Goal: Find specific page/section: Find specific page/section

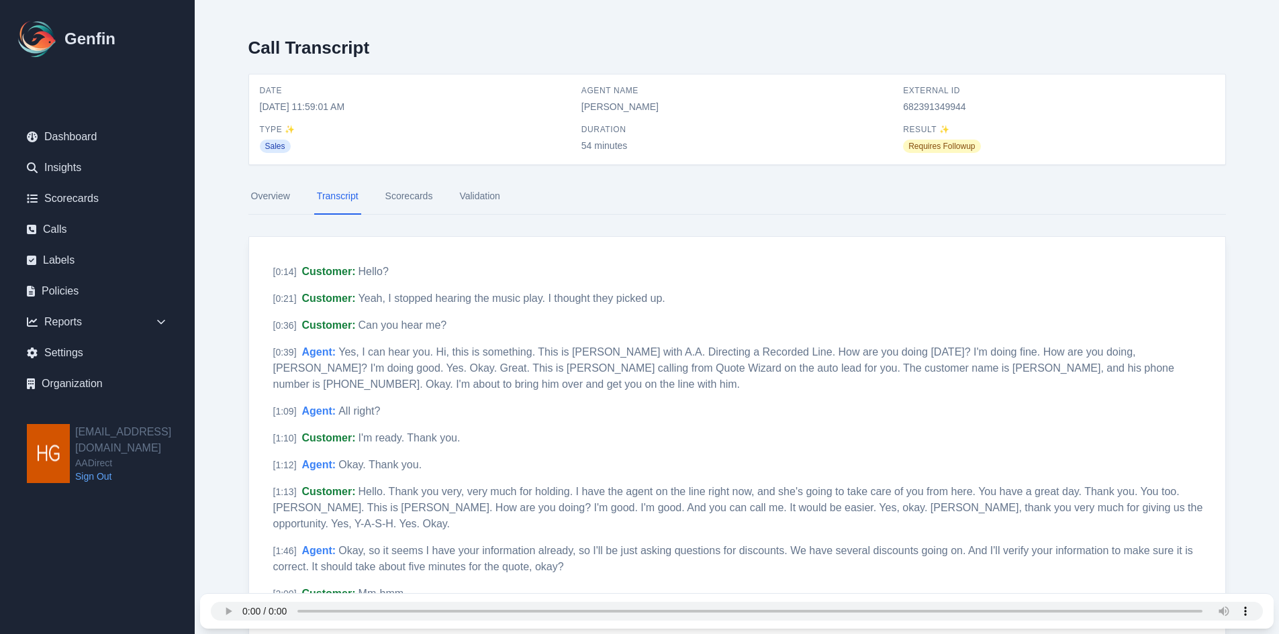
scroll to position [5504, 0]
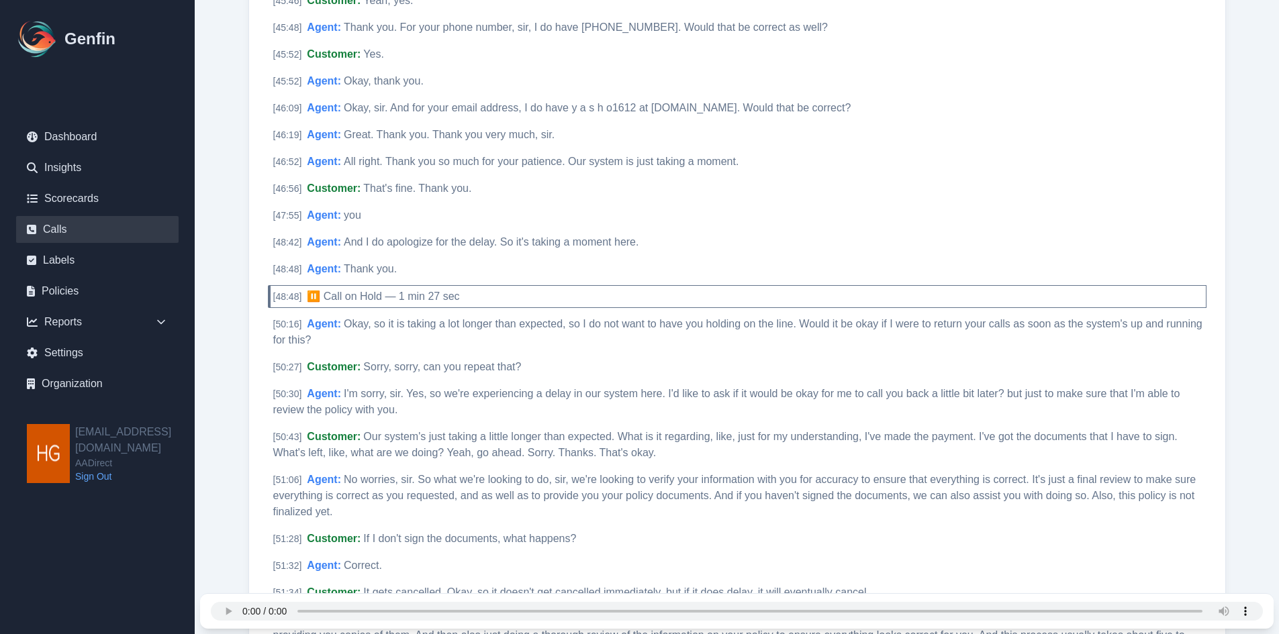
click at [48, 230] on link "Calls" at bounding box center [97, 229] width 162 height 27
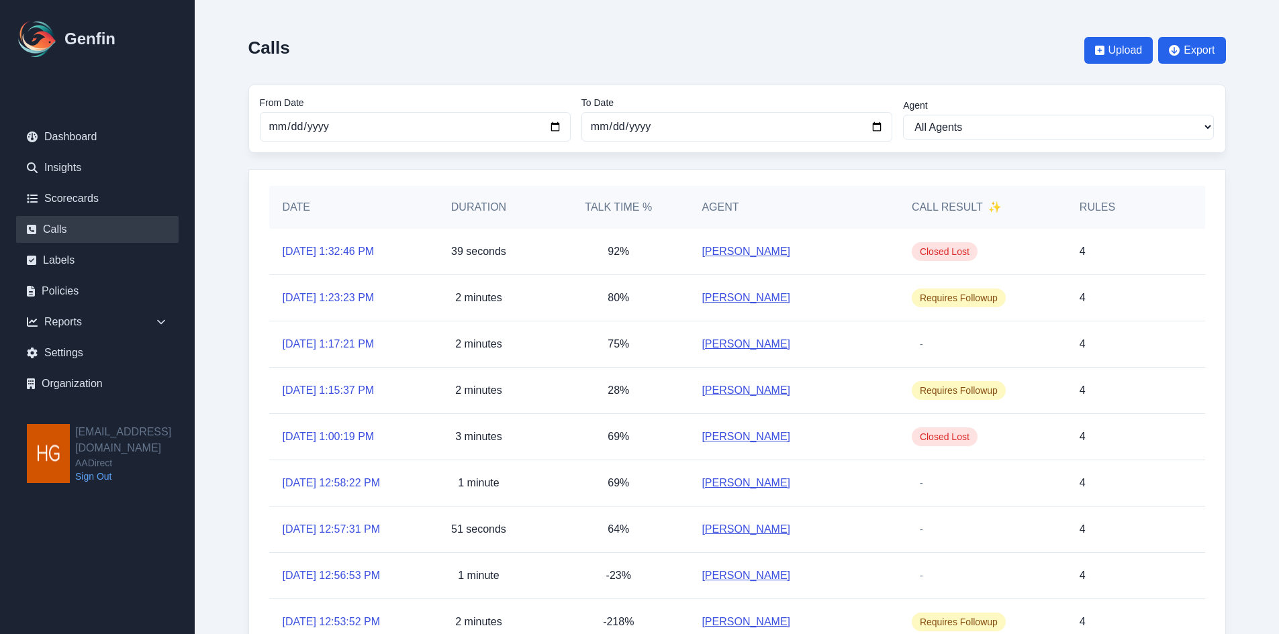
click at [766, 249] on link "Elizabeth Hutchins" at bounding box center [745, 252] width 89 height 16
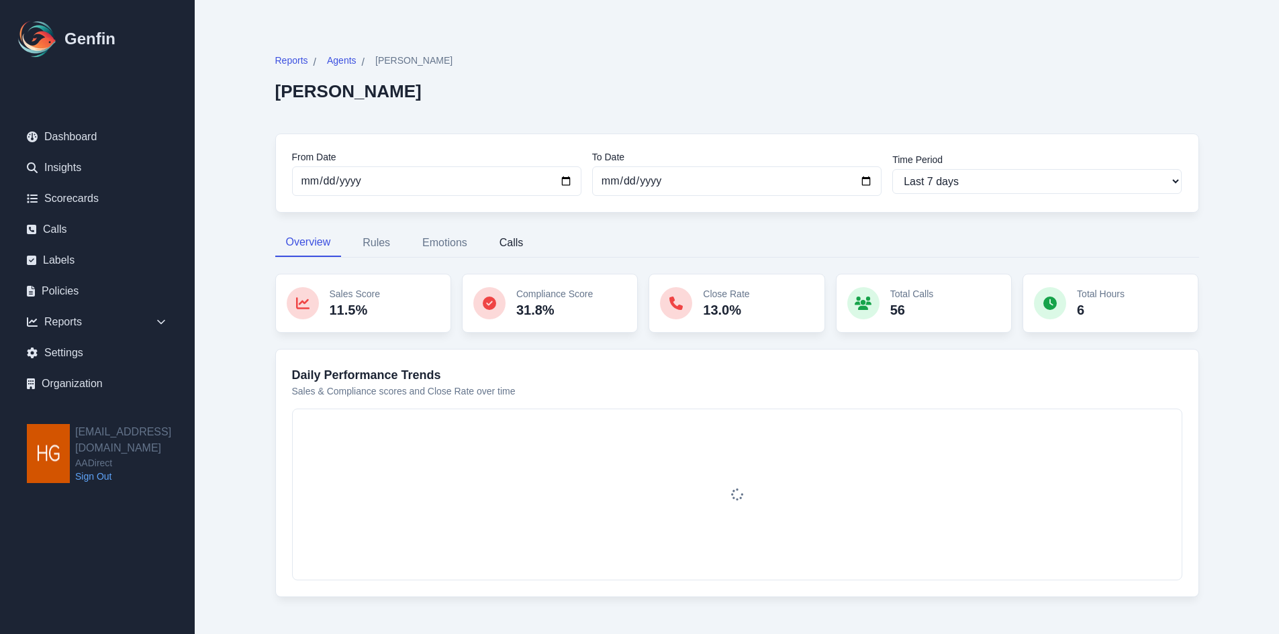
click at [509, 243] on button "Calls" at bounding box center [512, 243] width 46 height 28
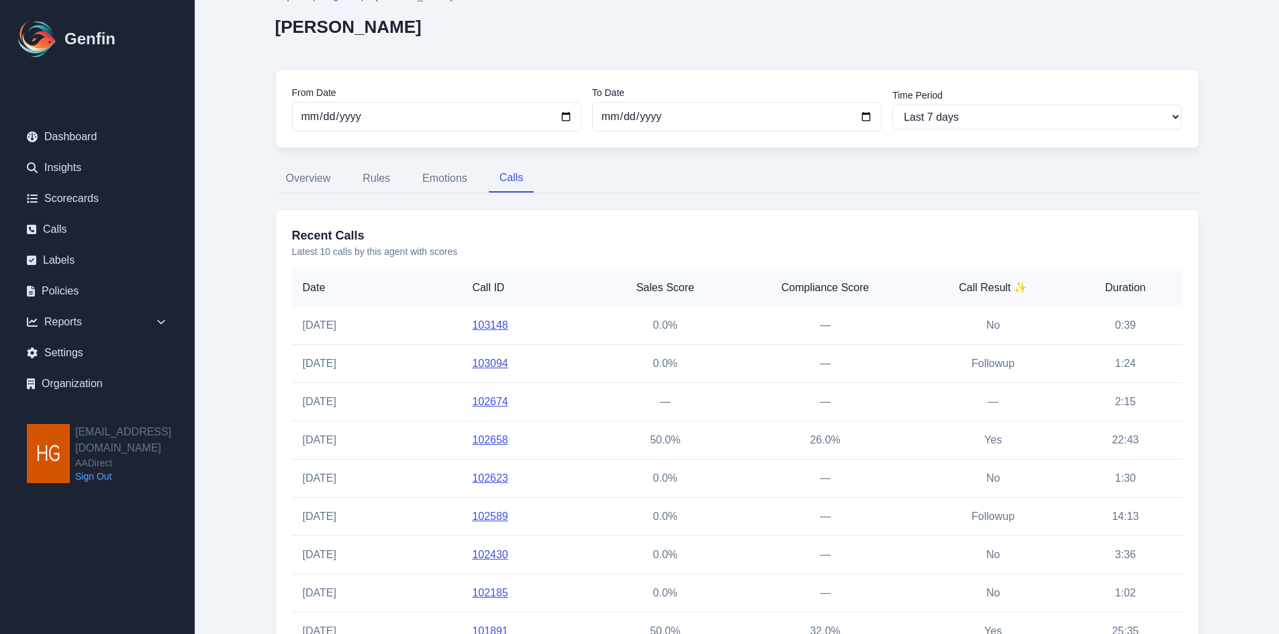
scroll to position [190, 0]
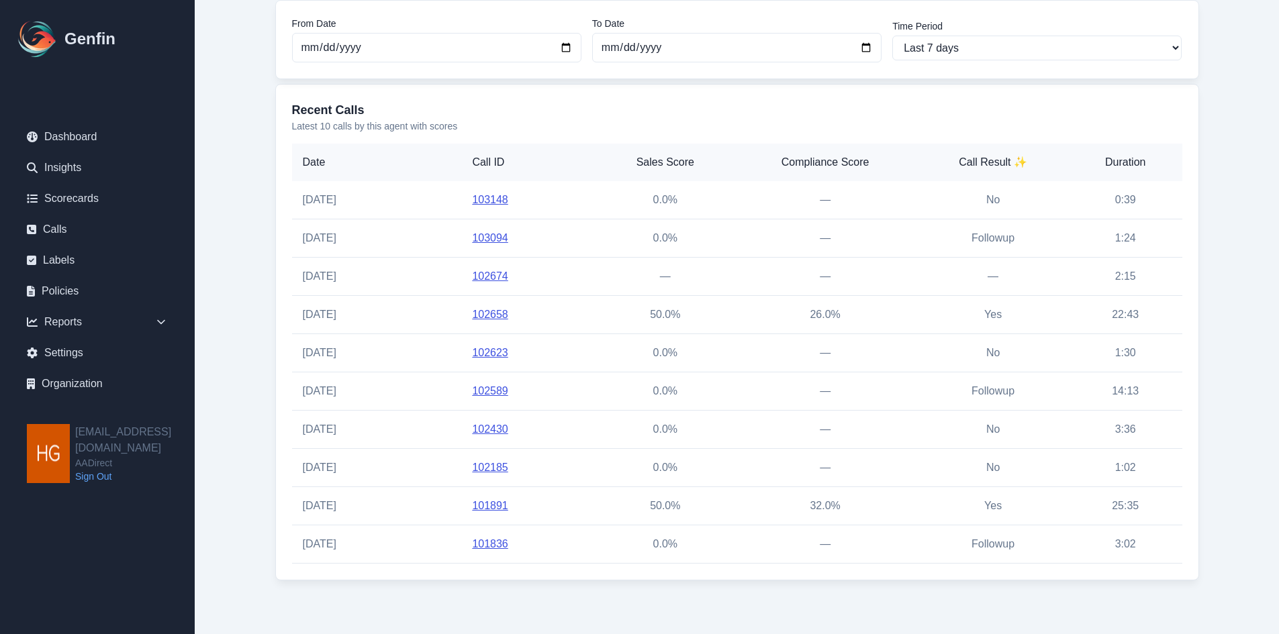
click at [487, 315] on link "102658" at bounding box center [490, 314] width 36 height 11
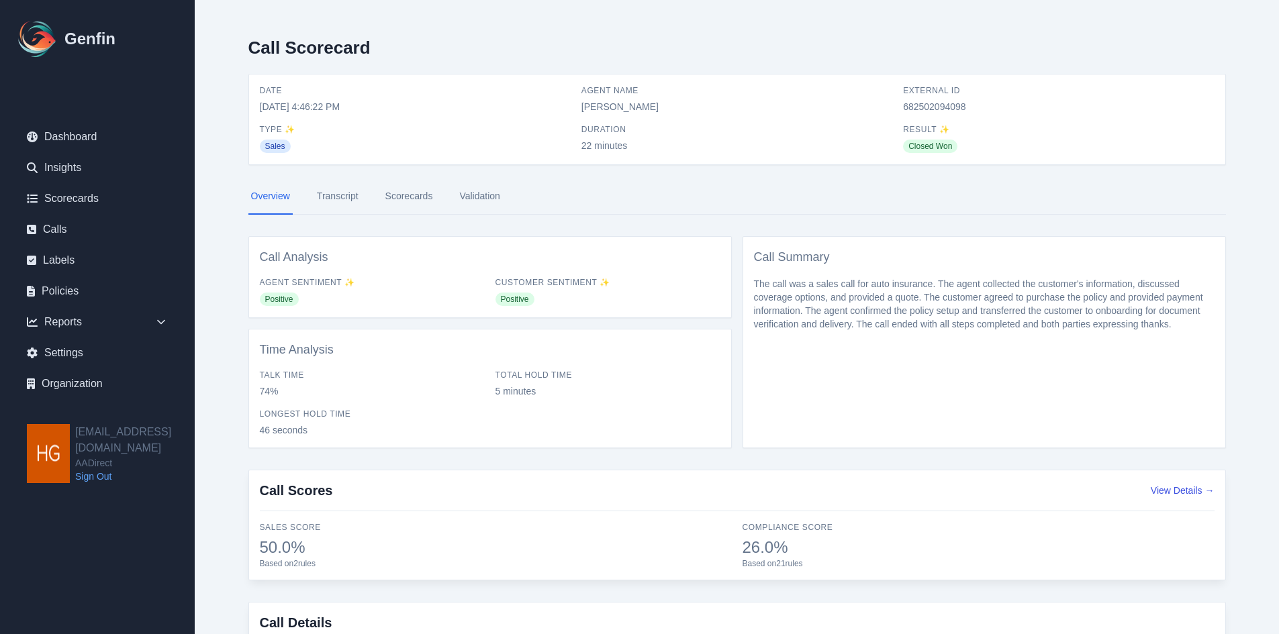
click at [456, 201] on link "Validation" at bounding box center [479, 197] width 46 height 36
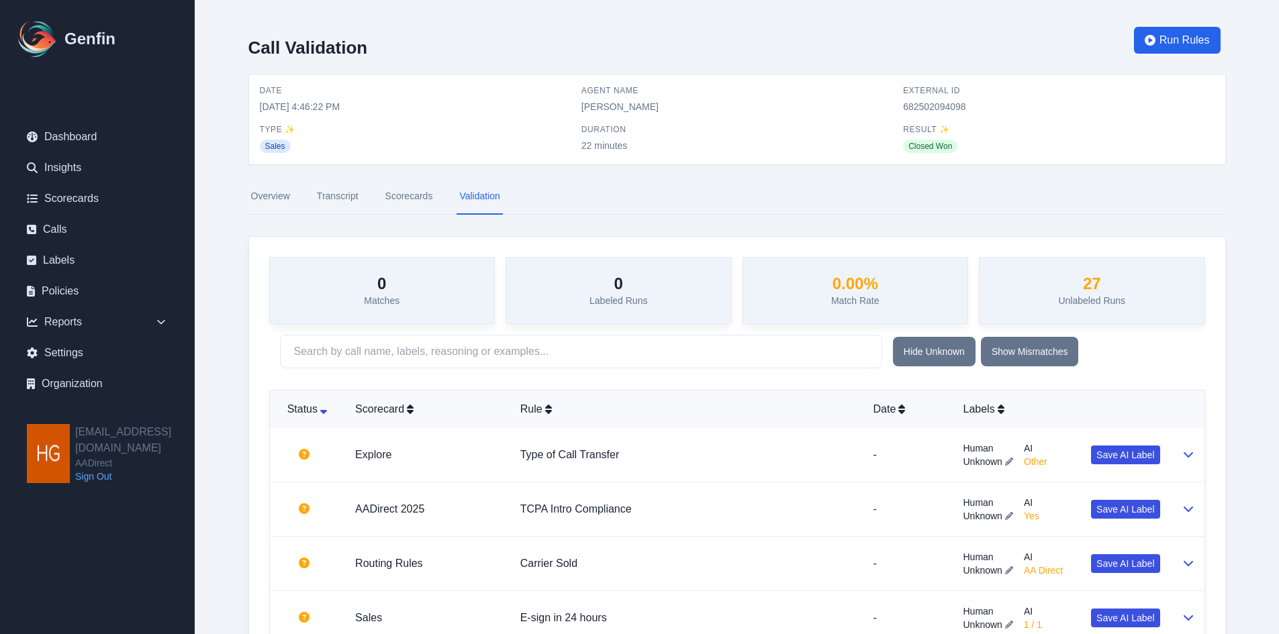
click at [335, 193] on link "Transcript" at bounding box center [337, 197] width 47 height 36
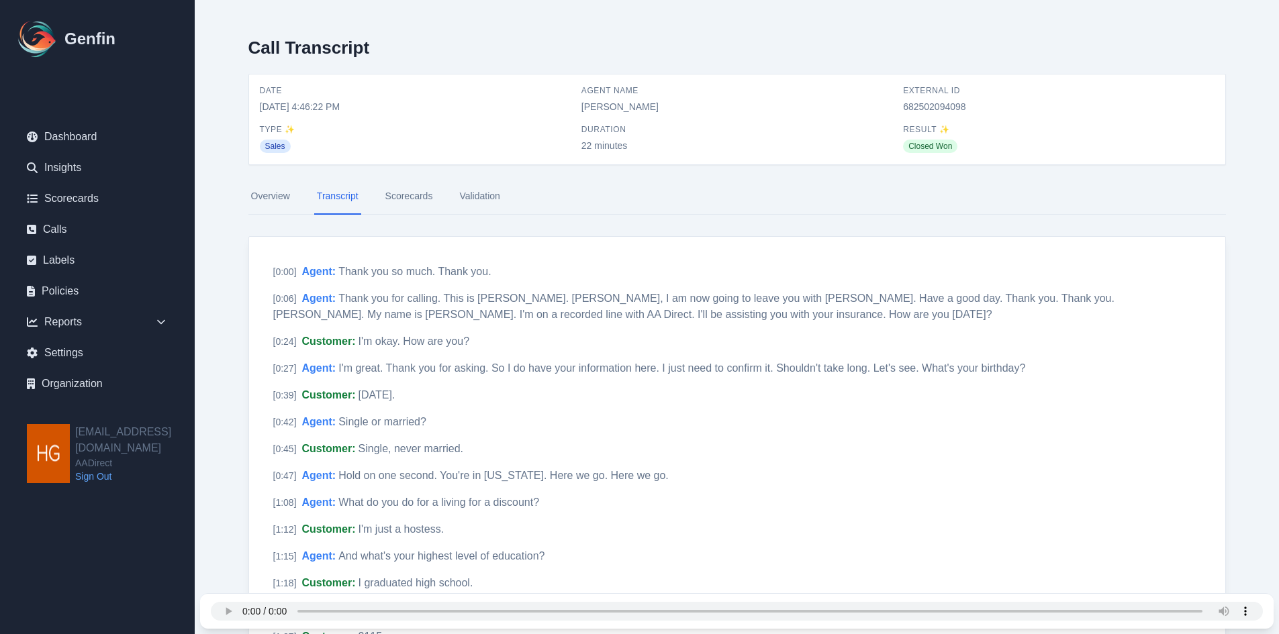
click at [283, 195] on link "Overview" at bounding box center [270, 197] width 44 height 36
